Goal: Information Seeking & Learning: Find specific fact

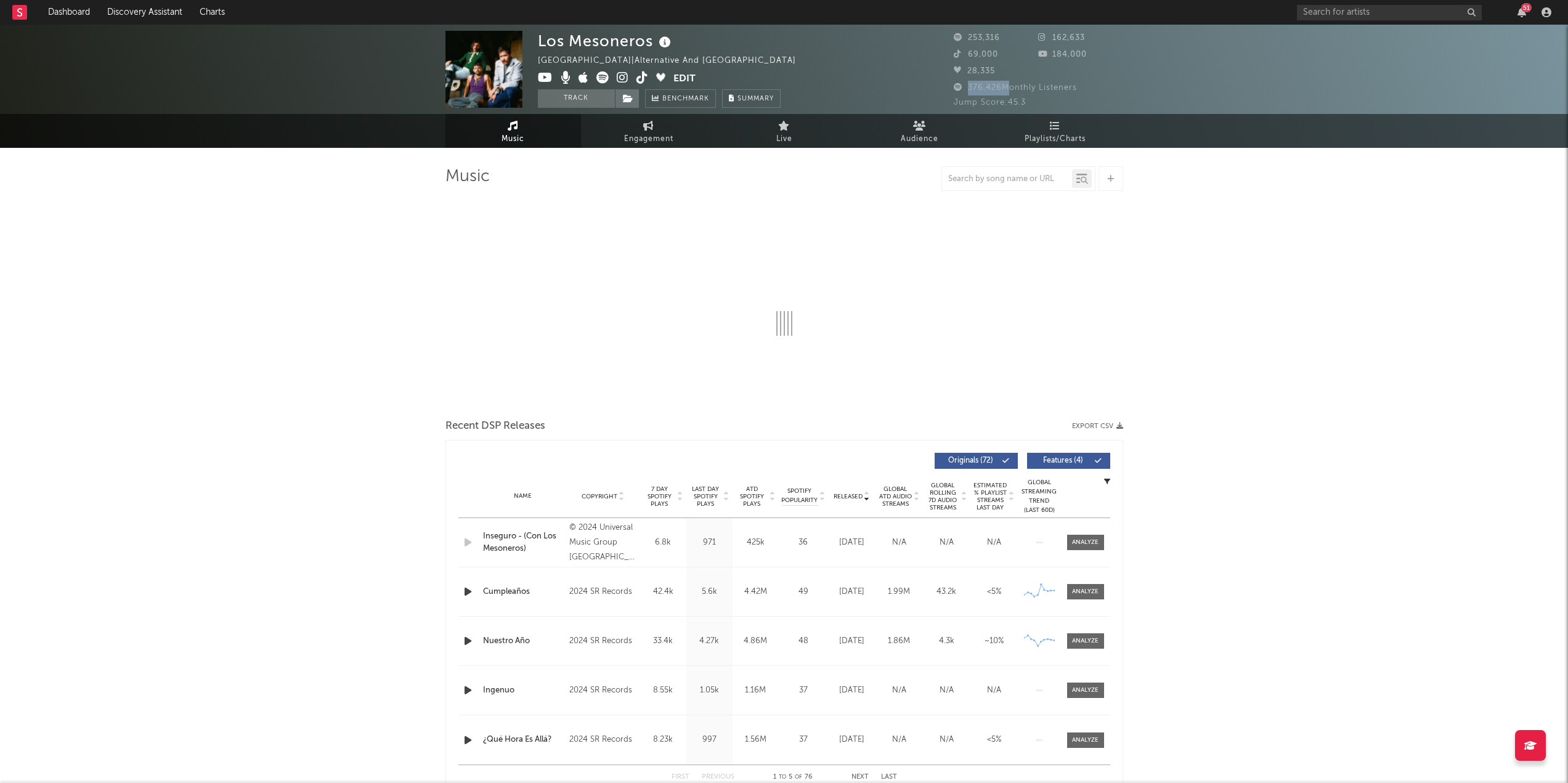
select select "6m"
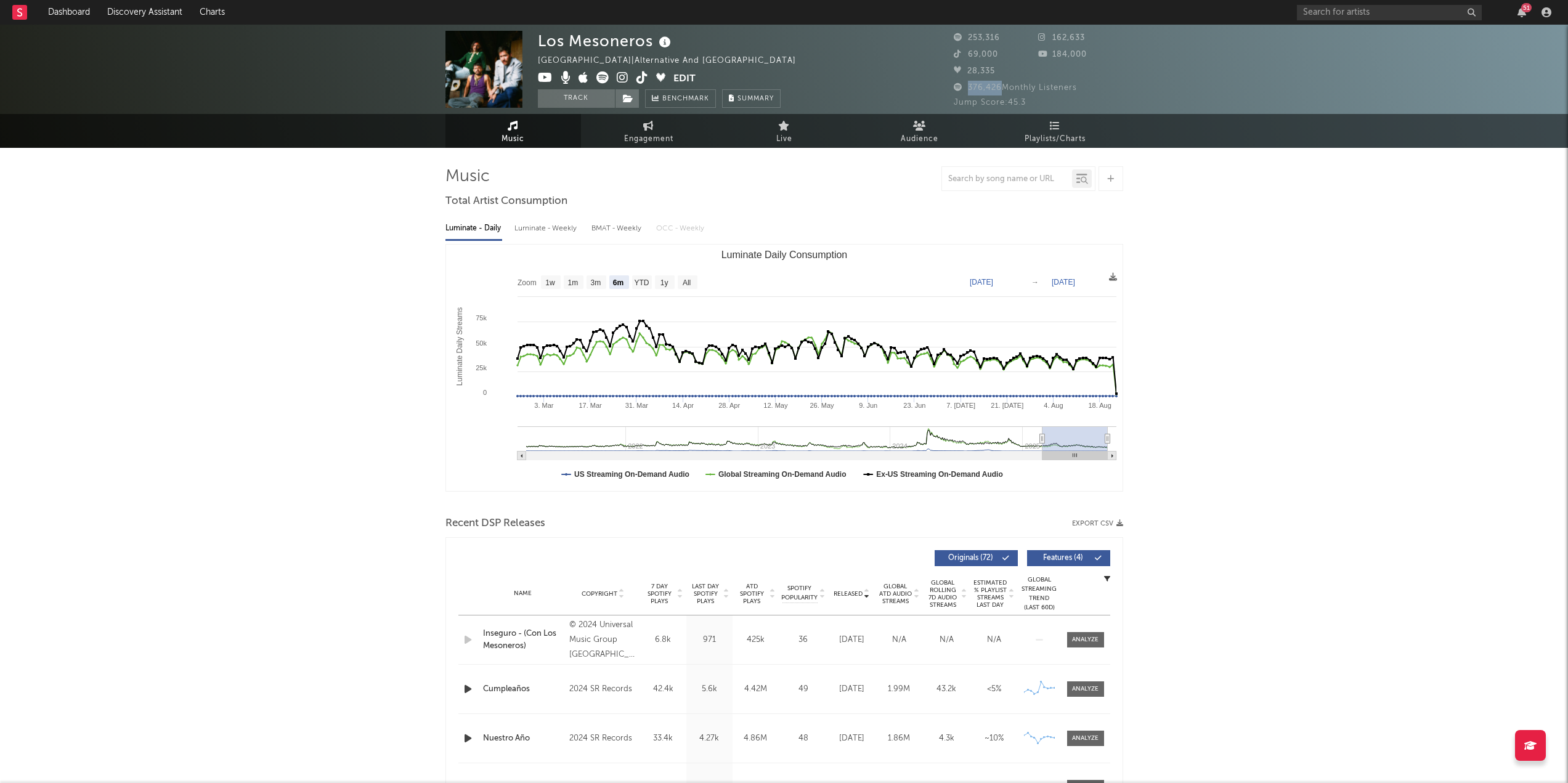
drag, startPoint x: 992, startPoint y: 86, endPoint x: 1002, endPoint y: 86, distance: 10.0
click at [1002, 86] on span "376,426 Monthly Listeners" at bounding box center [1015, 87] width 124 height 8
copy span "376,426"
click at [1354, 13] on input "text" at bounding box center [1389, 12] width 185 height 15
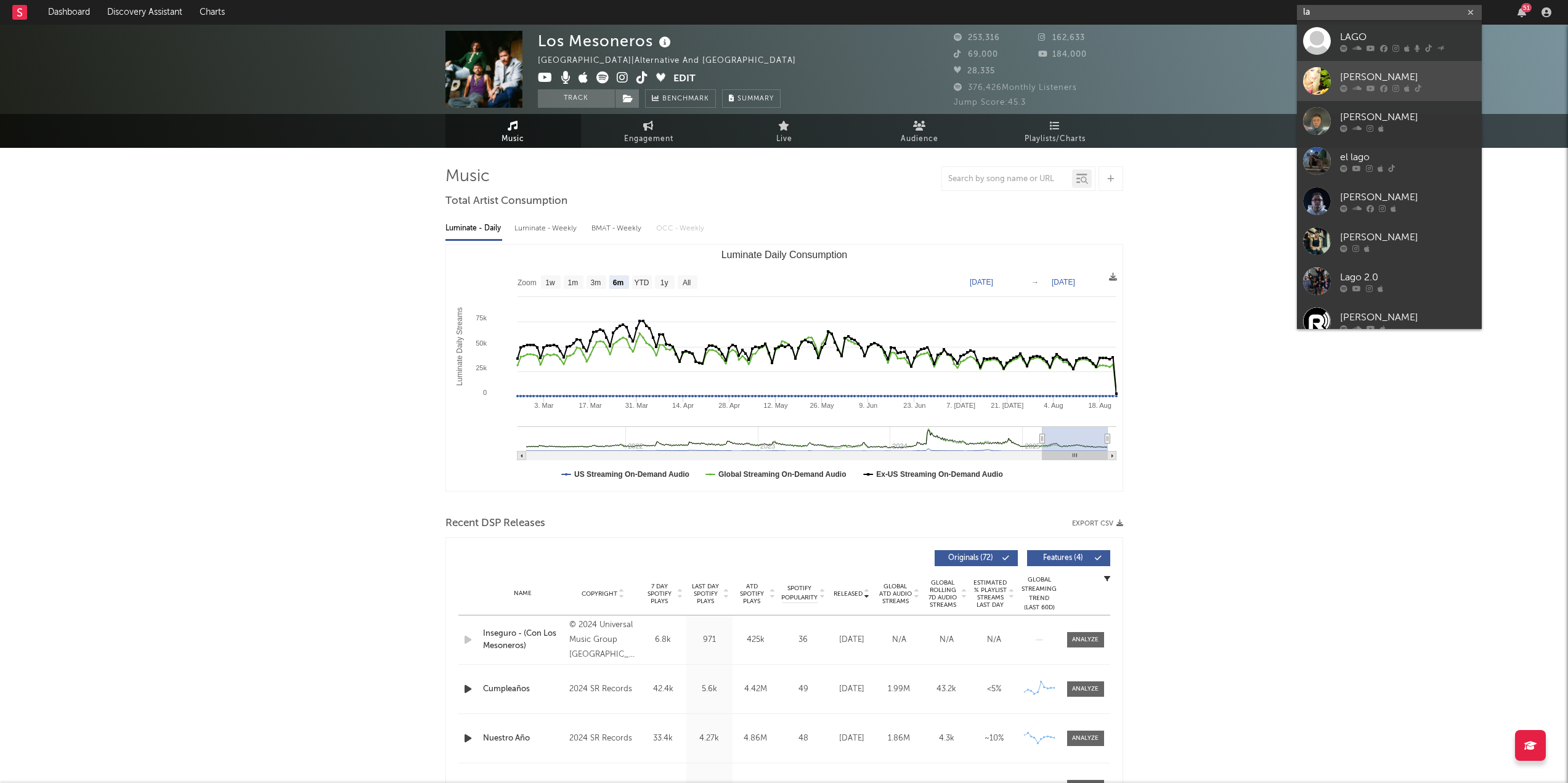
type input "l"
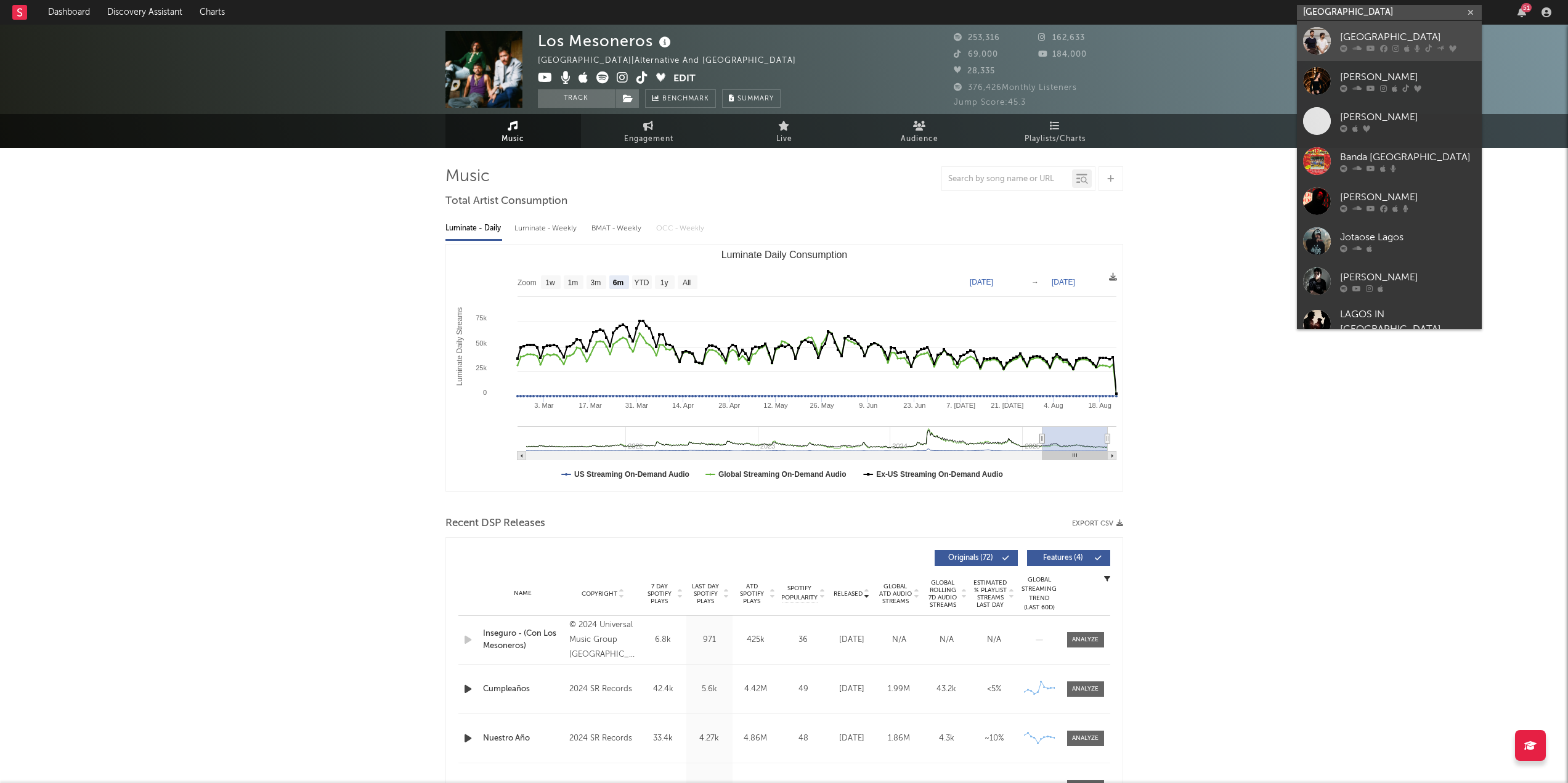
type input "[GEOGRAPHIC_DATA]"
drag, startPoint x: 1388, startPoint y: 36, endPoint x: 1131, endPoint y: 67, distance: 258.9
click at [1388, 36] on div "[GEOGRAPHIC_DATA]" at bounding box center [1408, 37] width 136 height 15
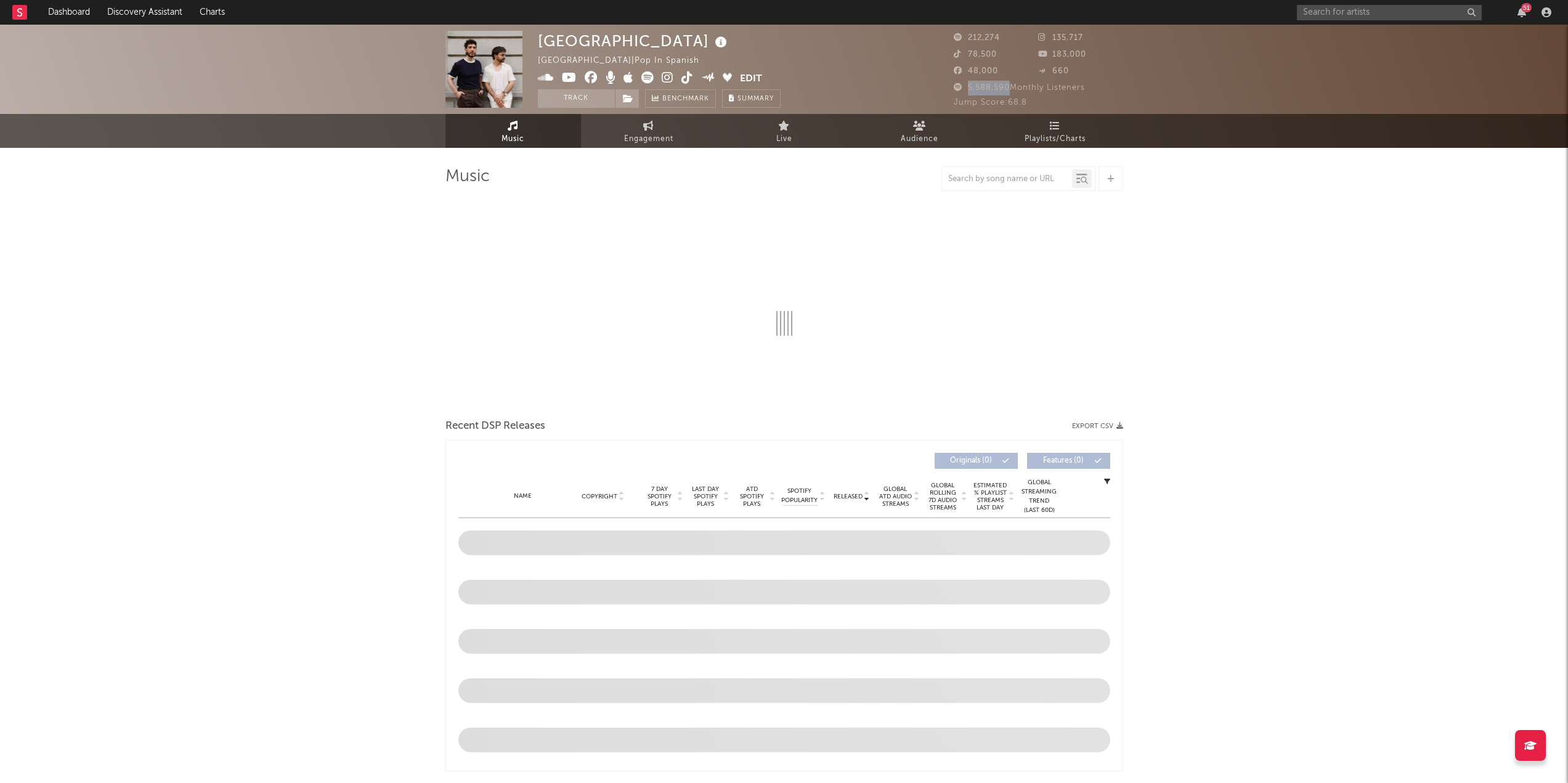
drag, startPoint x: 968, startPoint y: 89, endPoint x: 1010, endPoint y: 91, distance: 42.0
click at [1010, 91] on span "5,588,590 Monthly Listeners" at bounding box center [1019, 87] width 132 height 8
copy span "5,588,590"
select select "6m"
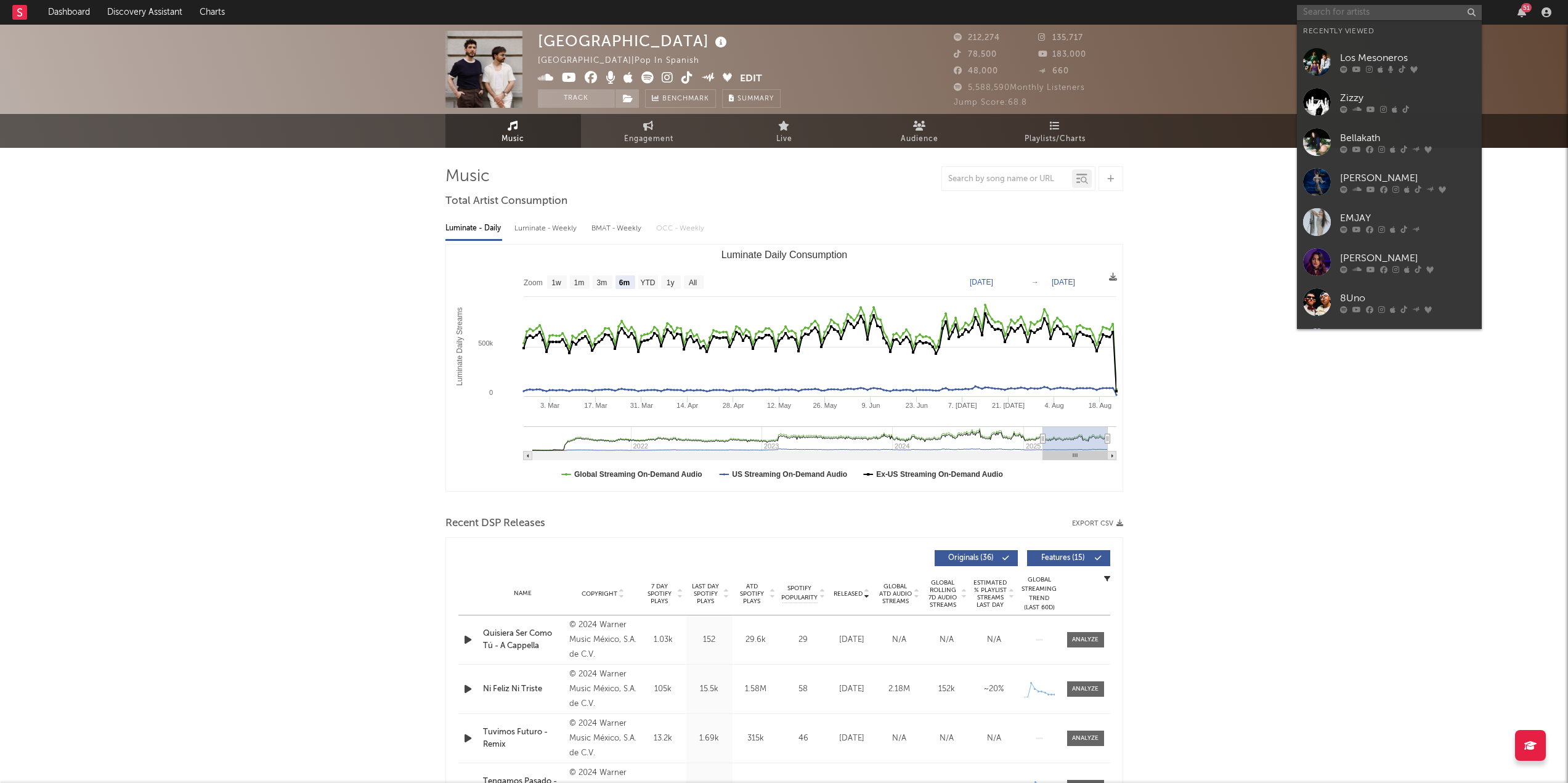
click at [1348, 14] on input "text" at bounding box center [1389, 12] width 185 height 15
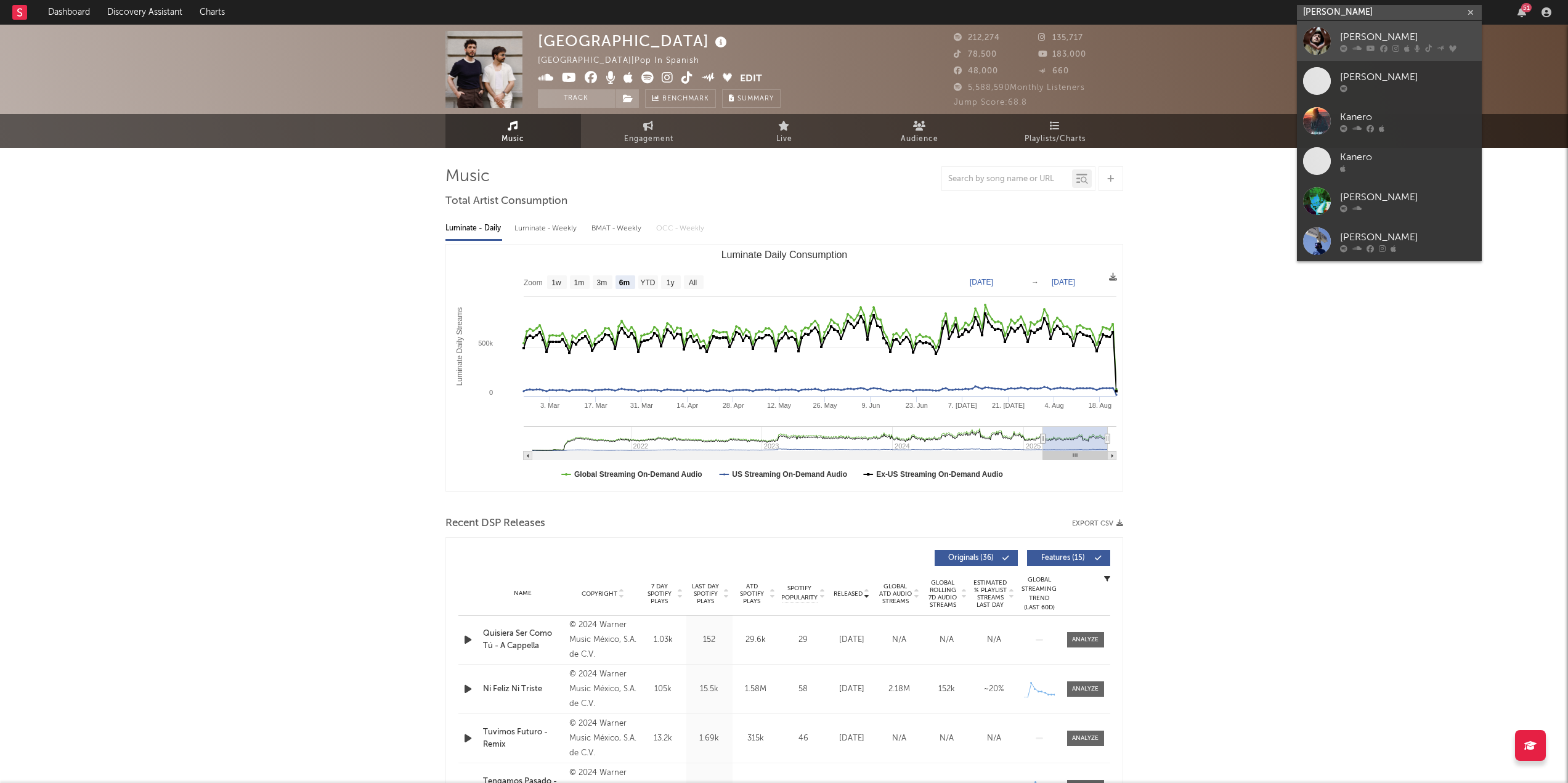
type input "[PERSON_NAME]"
click at [1357, 39] on div "[PERSON_NAME]" at bounding box center [1408, 37] width 136 height 15
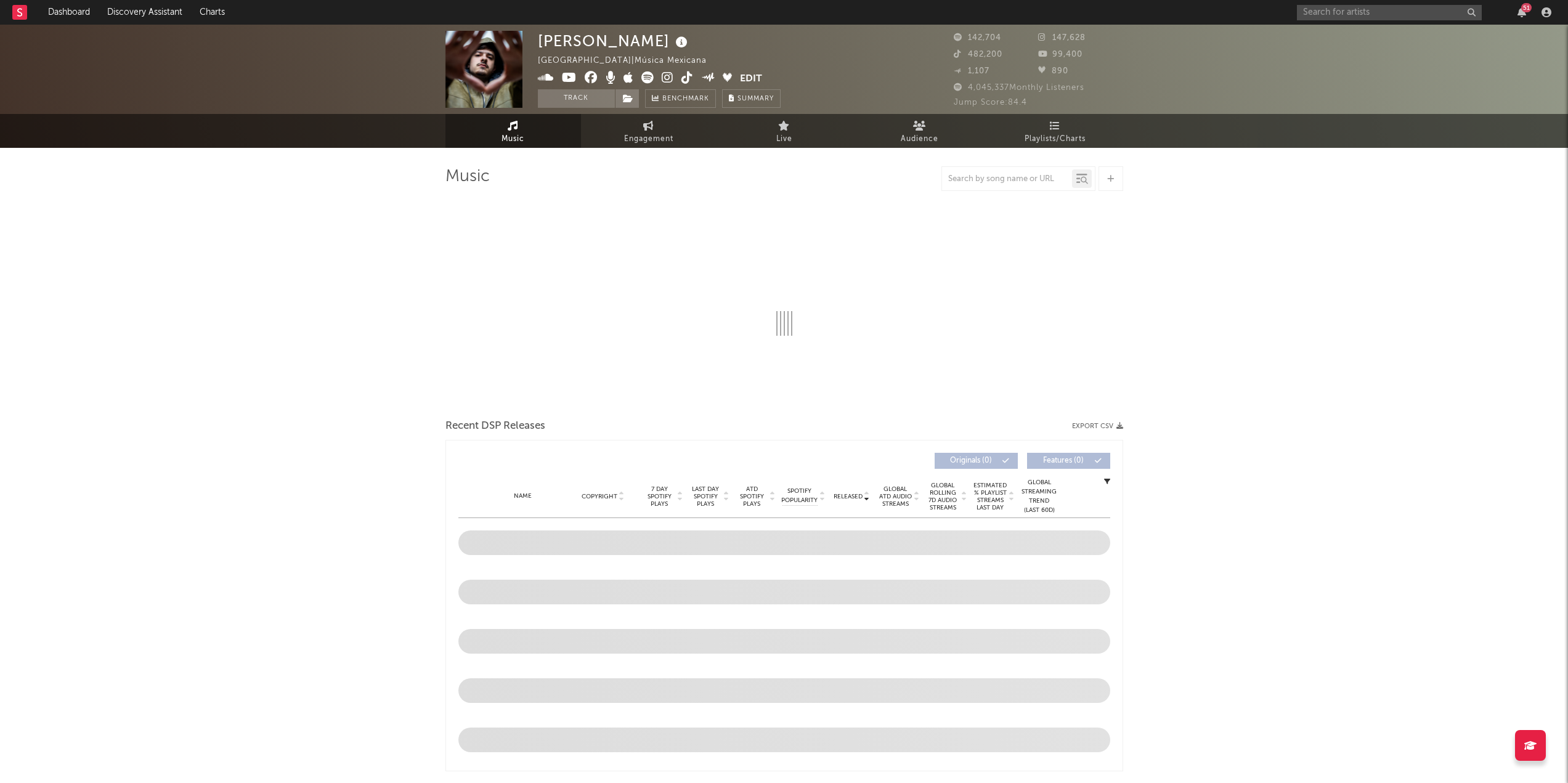
select select "6m"
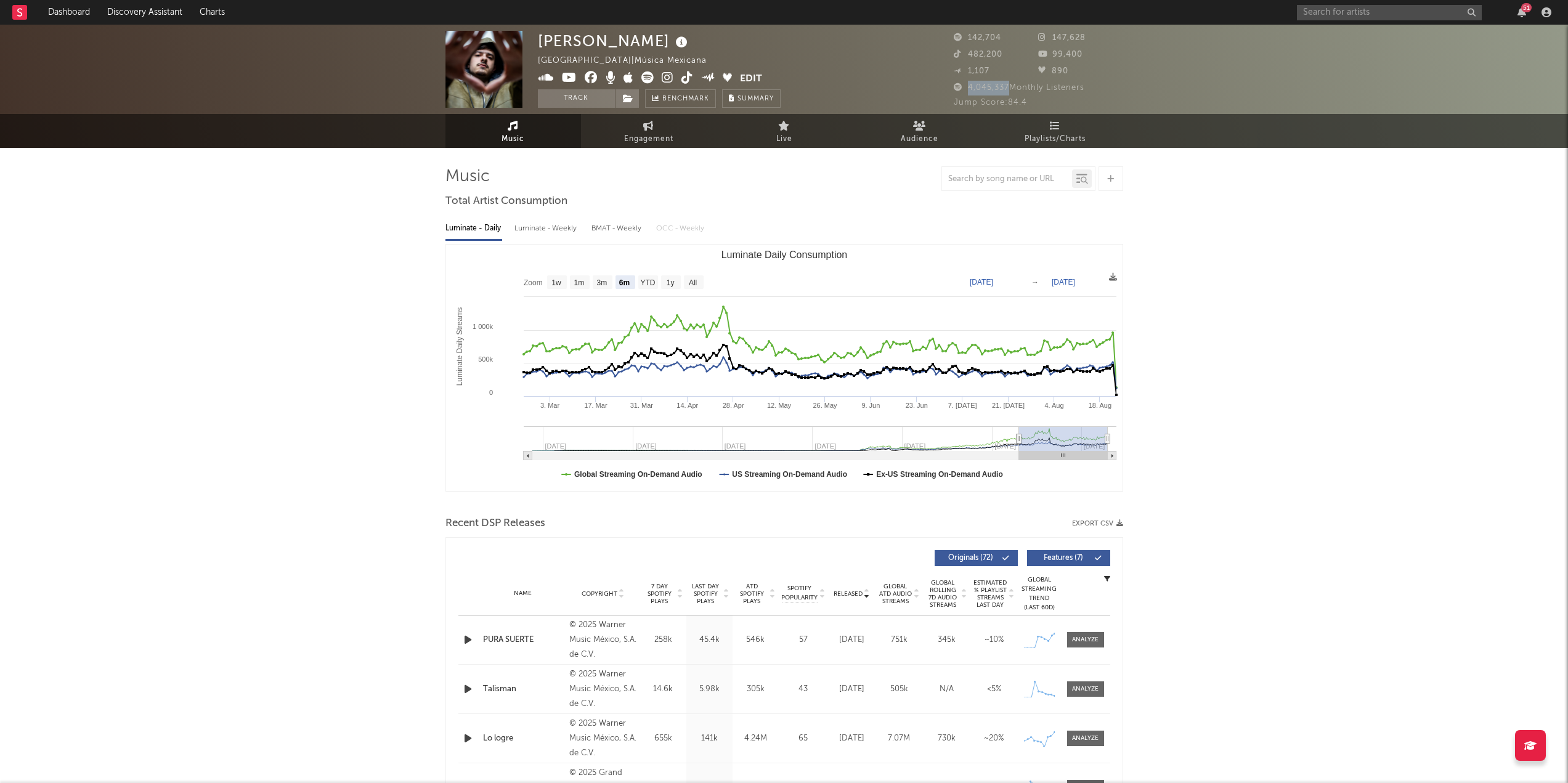
drag, startPoint x: 966, startPoint y: 85, endPoint x: 1008, endPoint y: 91, distance: 42.4
click at [1008, 91] on span "4,045,337 Monthly Listeners" at bounding box center [1019, 87] width 131 height 8
copy span "4,045,337"
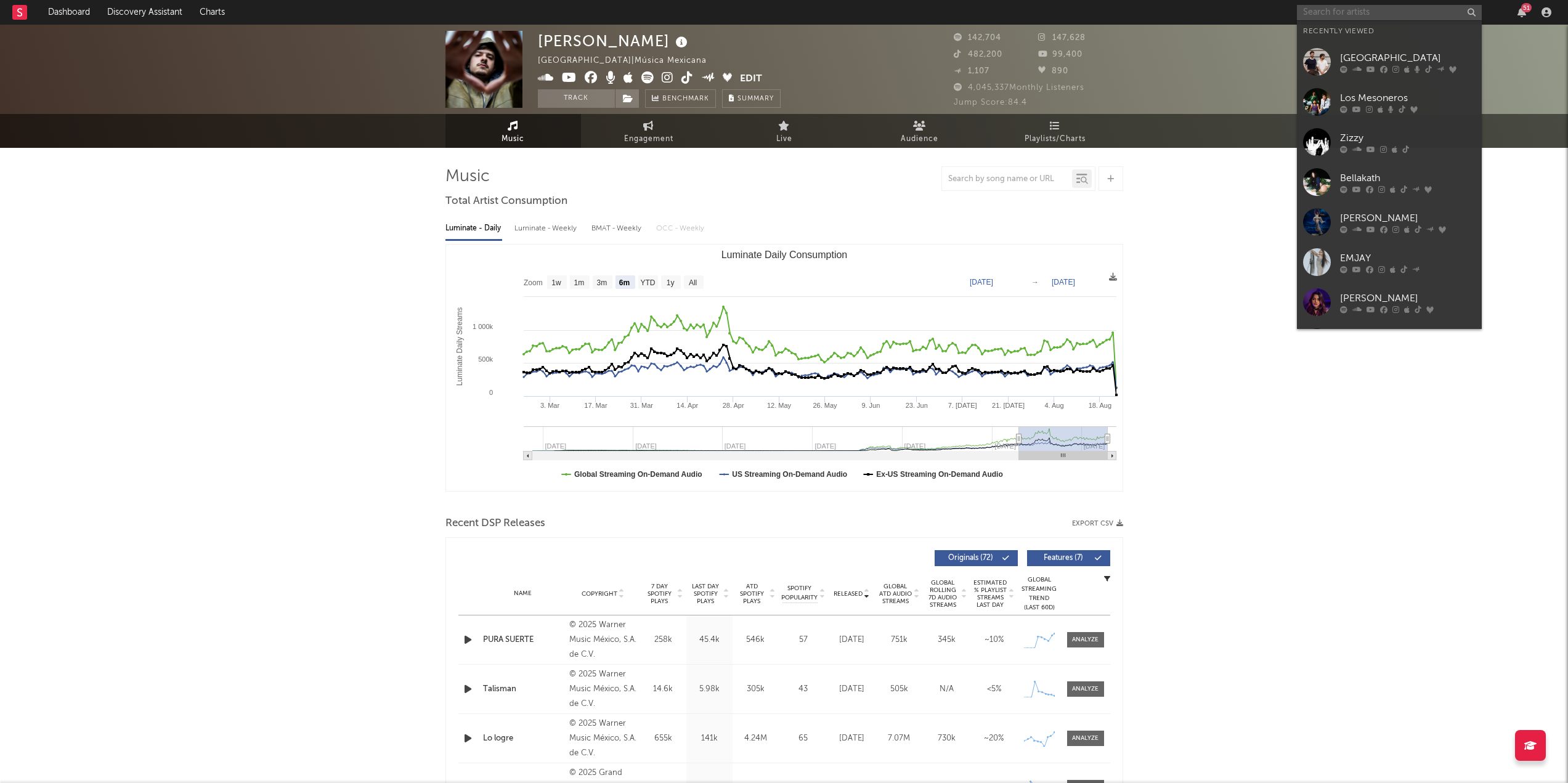
click at [1446, 12] on input "text" at bounding box center [1389, 12] width 185 height 15
paste input "[PERSON_NAME]"
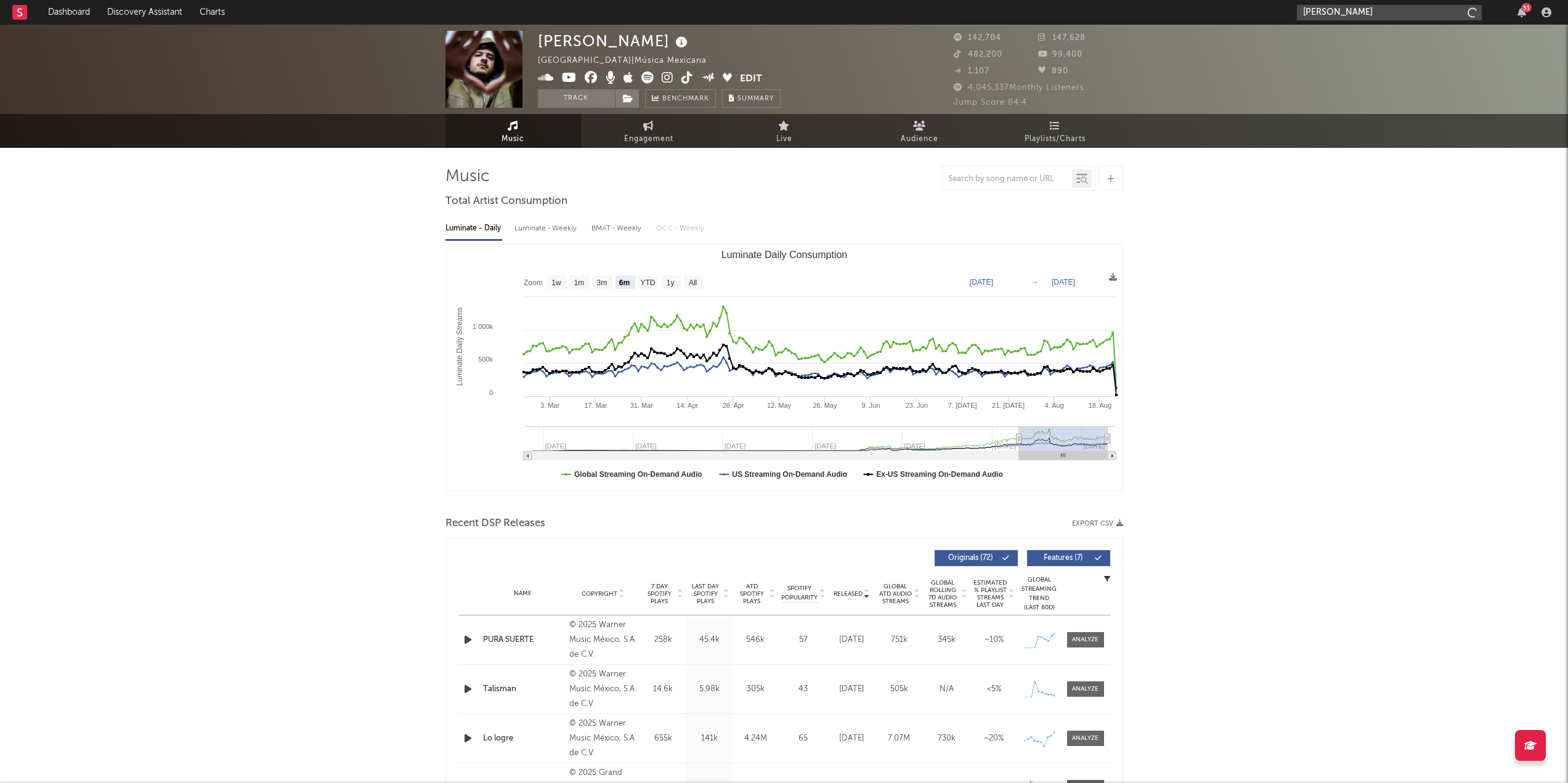
type input "[PERSON_NAME]"
click at [1396, 31] on div "[PERSON_NAME]" at bounding box center [1408, 37] width 136 height 15
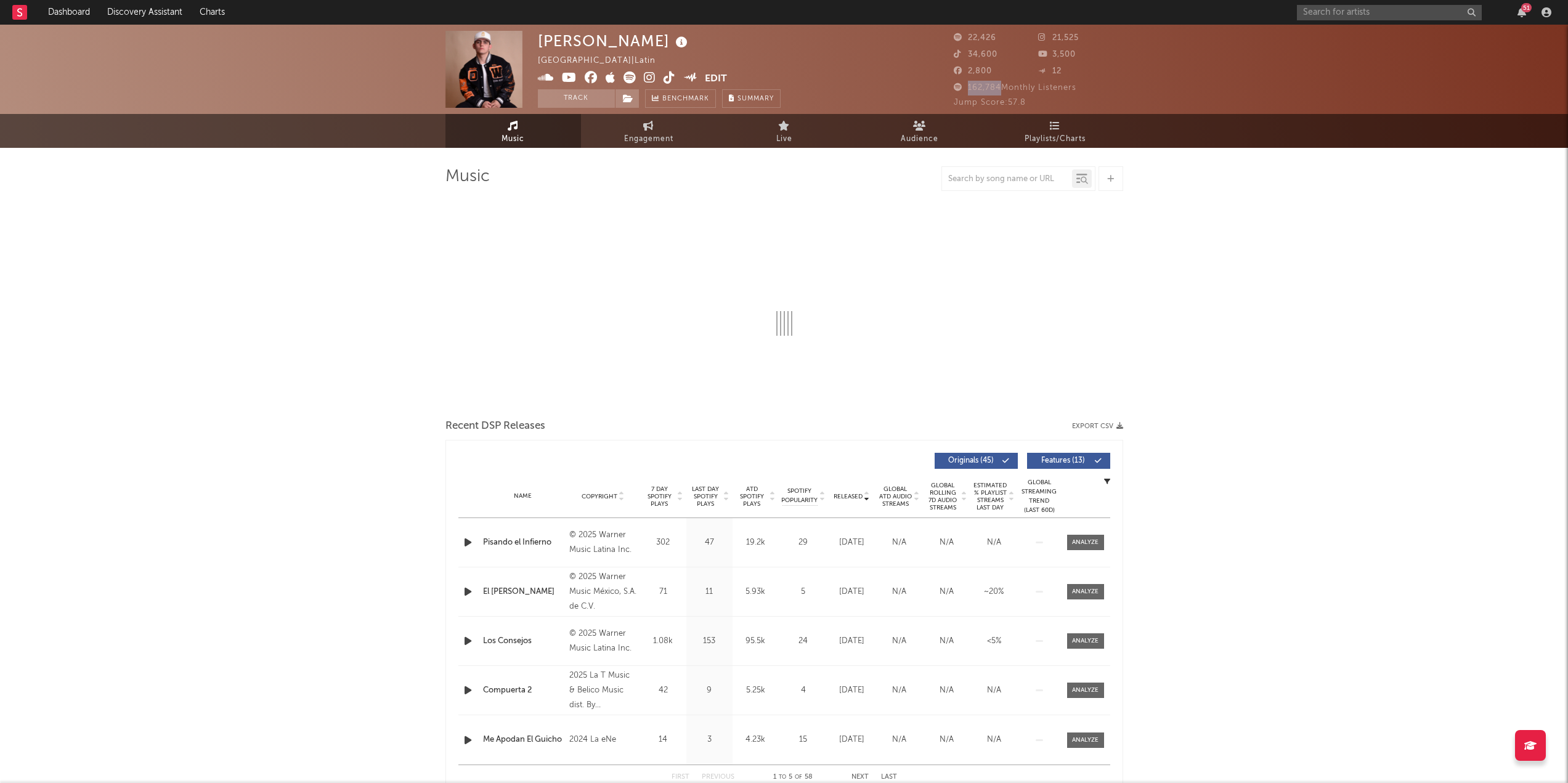
select select "6m"
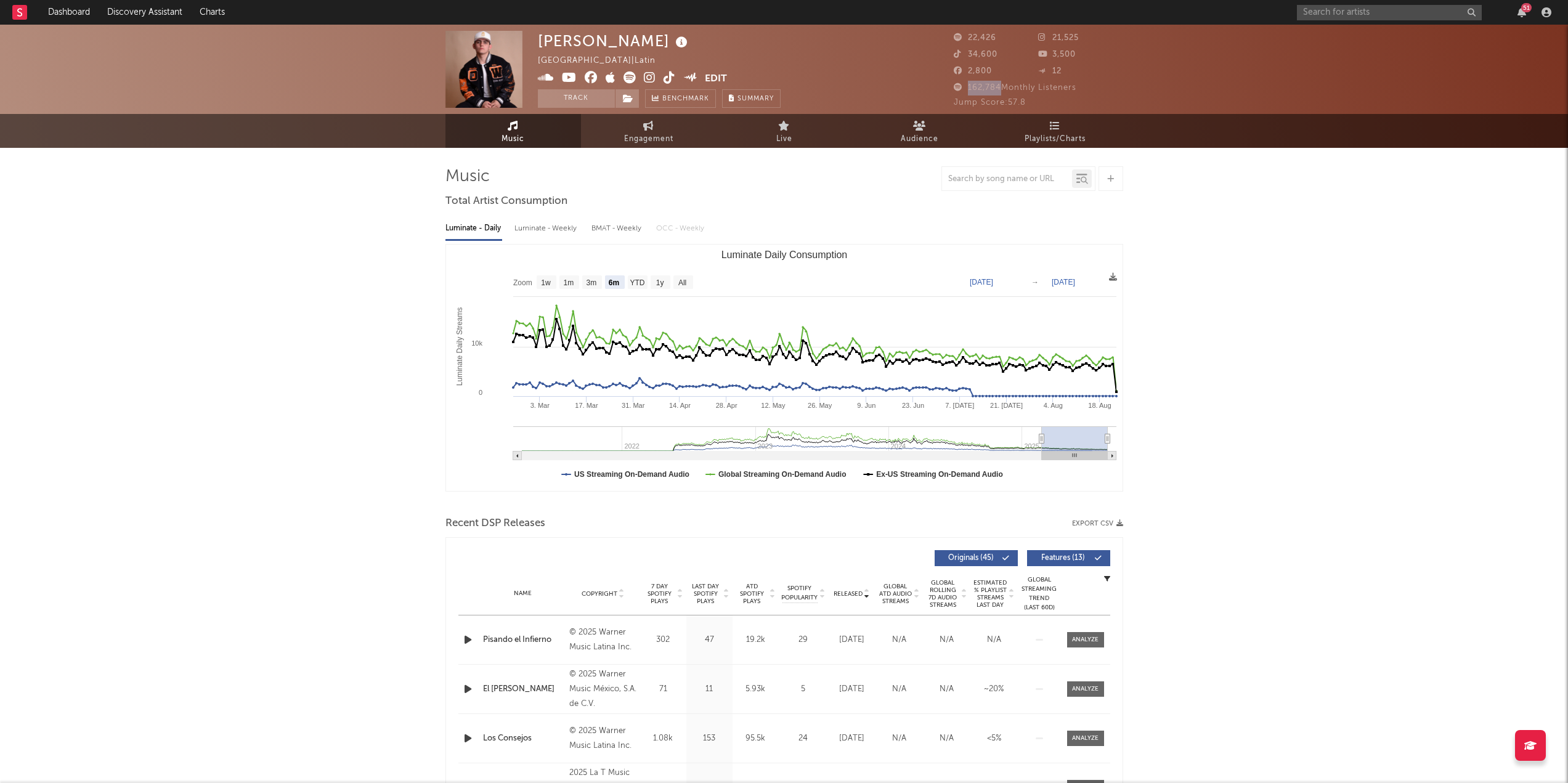
drag, startPoint x: 966, startPoint y: 89, endPoint x: 998, endPoint y: 89, distance: 32.0
click at [998, 89] on span "162,784 Monthly Listeners" at bounding box center [1015, 87] width 123 height 8
